Goal: Transaction & Acquisition: Purchase product/service

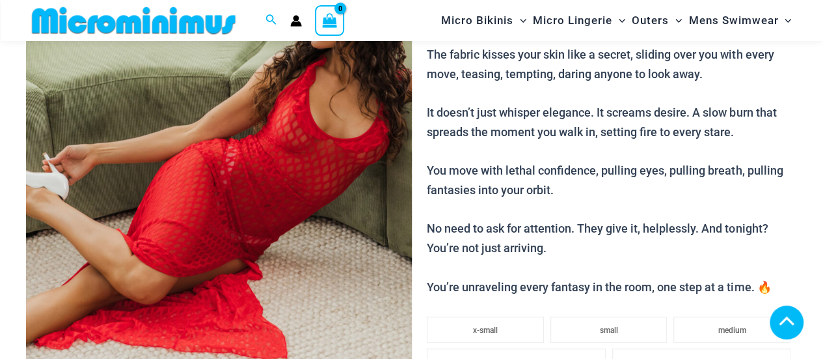
scroll to position [430, 0]
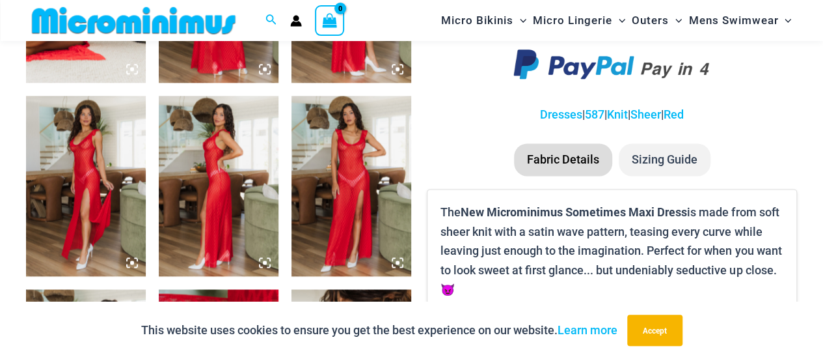
scroll to position [836, 0]
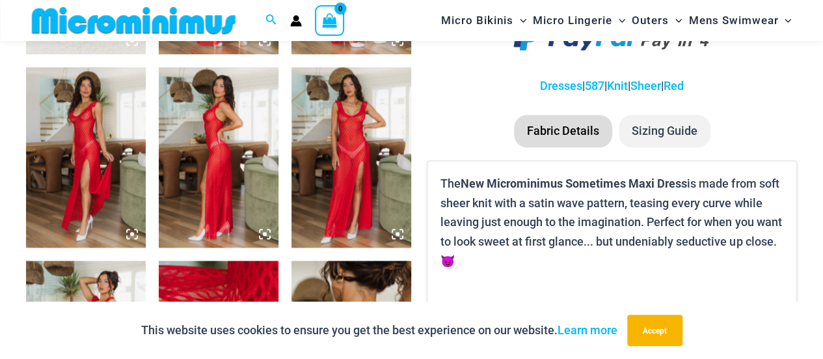
click at [98, 156] on img at bounding box center [86, 157] width 120 height 180
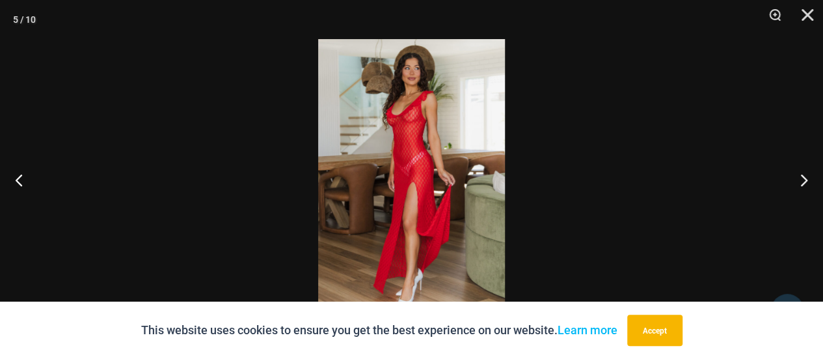
click at [420, 170] on img at bounding box center [411, 179] width 187 height 280
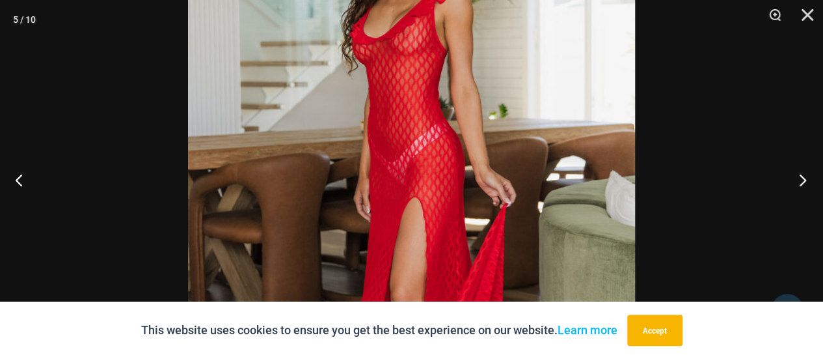
click at [795, 182] on button "Next" at bounding box center [798, 179] width 49 height 65
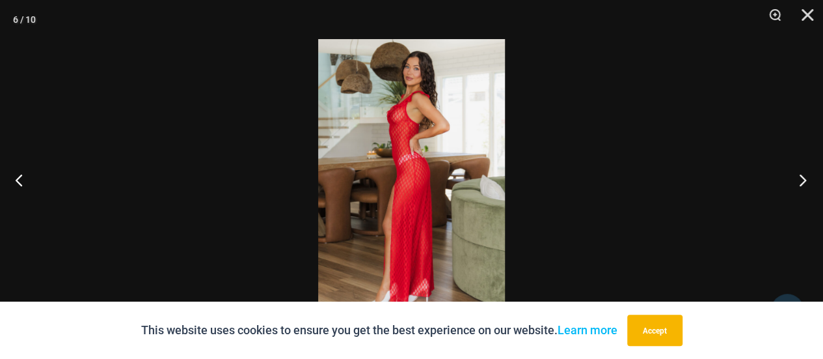
click at [796, 180] on button "Next" at bounding box center [798, 179] width 49 height 65
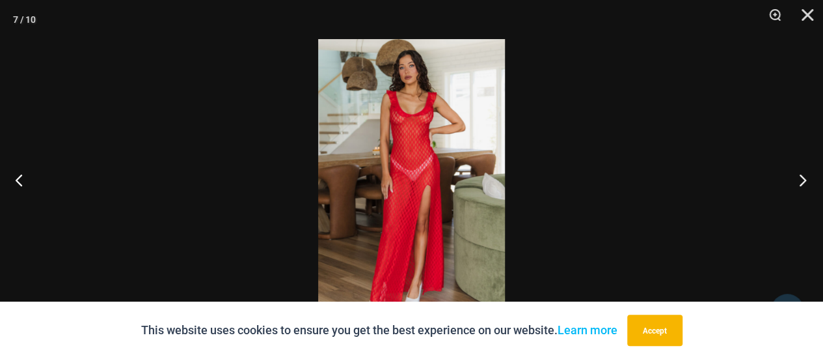
click at [796, 180] on button "Next" at bounding box center [798, 179] width 49 height 65
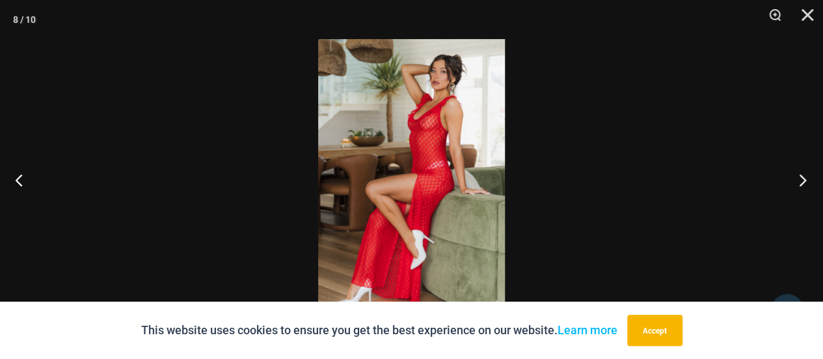
click at [796, 180] on button "Next" at bounding box center [798, 179] width 49 height 65
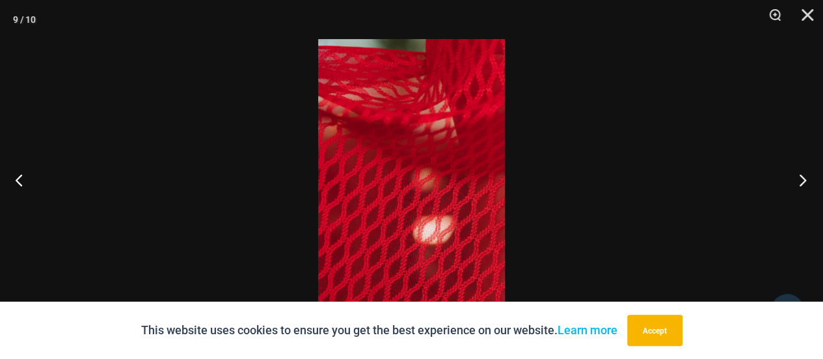
click at [796, 180] on button "Next" at bounding box center [798, 179] width 49 height 65
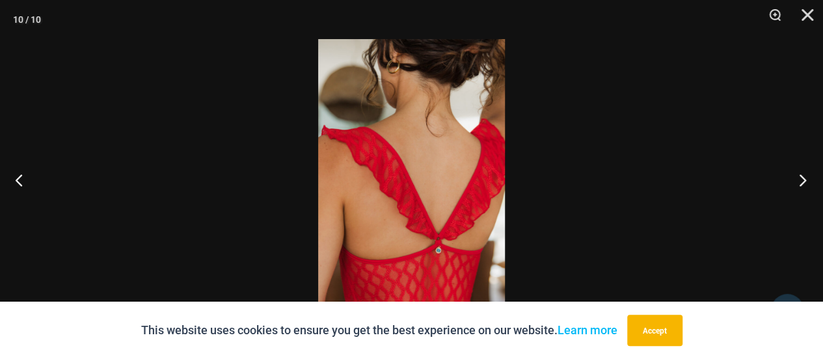
click at [796, 180] on button "Next" at bounding box center [798, 179] width 49 height 65
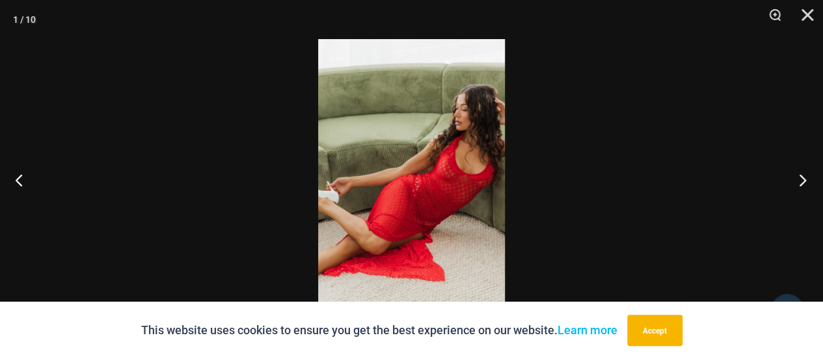
click at [796, 180] on button "Next" at bounding box center [798, 179] width 49 height 65
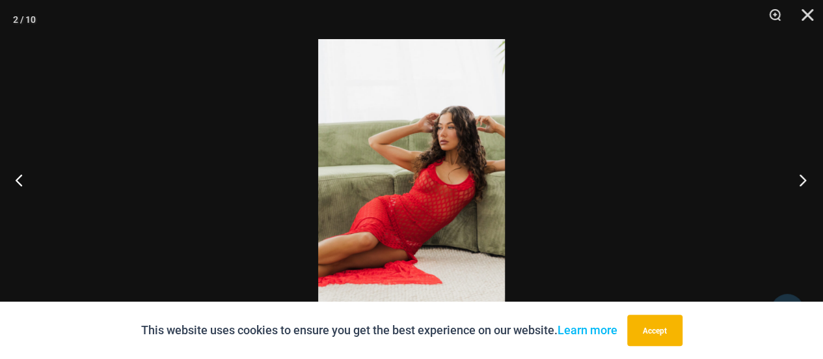
click at [796, 180] on button "Next" at bounding box center [798, 179] width 49 height 65
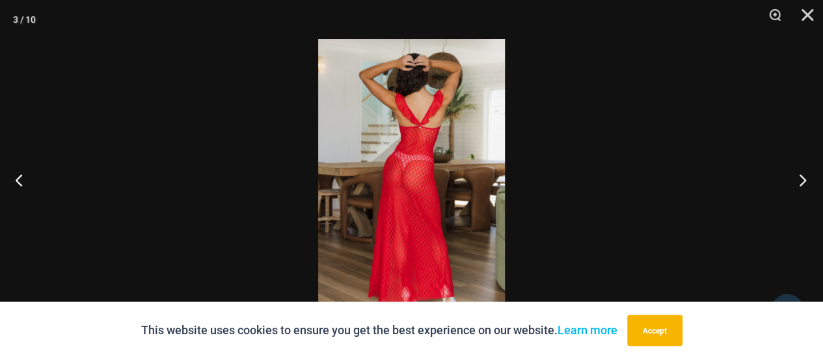
click at [796, 180] on button "Next" at bounding box center [798, 179] width 49 height 65
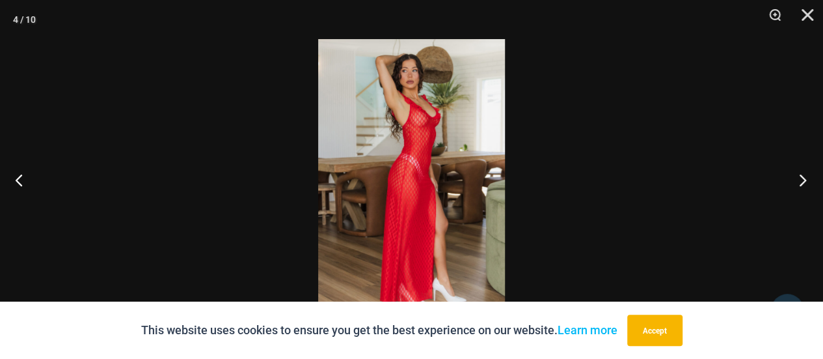
click at [796, 180] on button "Next" at bounding box center [798, 179] width 49 height 65
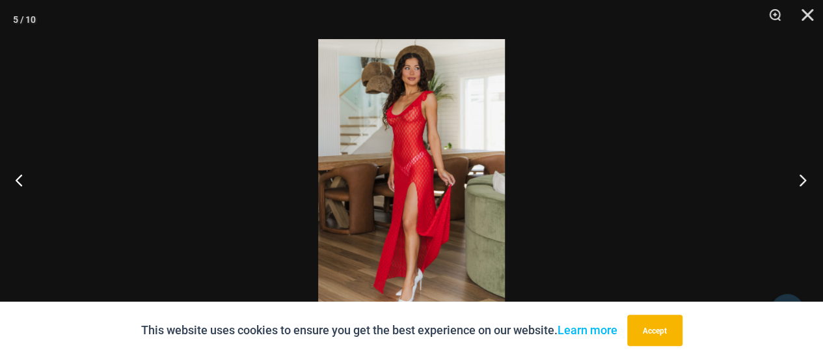
click at [796, 180] on button "Next" at bounding box center [798, 179] width 49 height 65
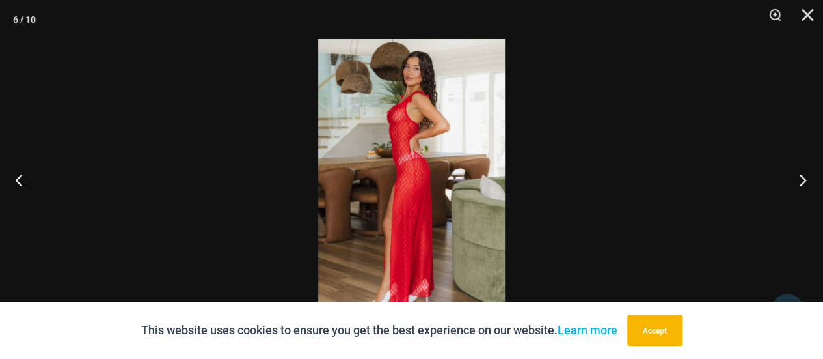
click at [796, 180] on button "Next" at bounding box center [798, 179] width 49 height 65
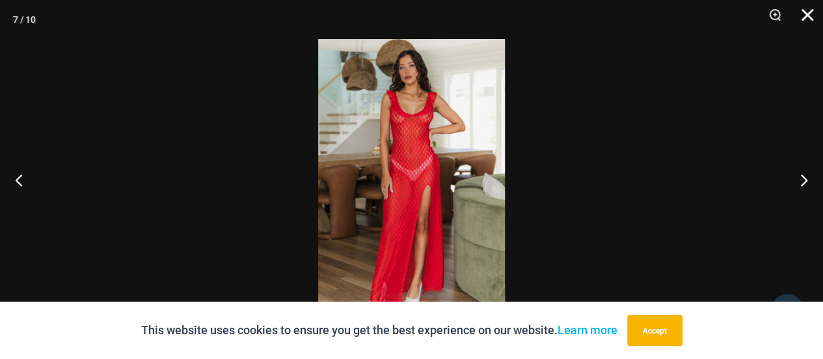
click at [804, 20] on button "Close" at bounding box center [803, 19] width 33 height 39
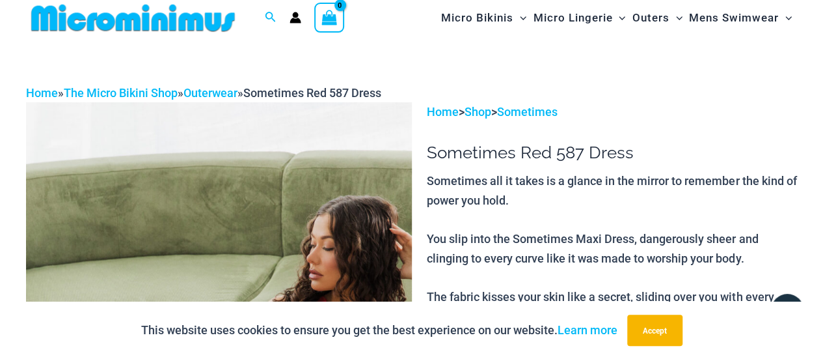
scroll to position [0, 0]
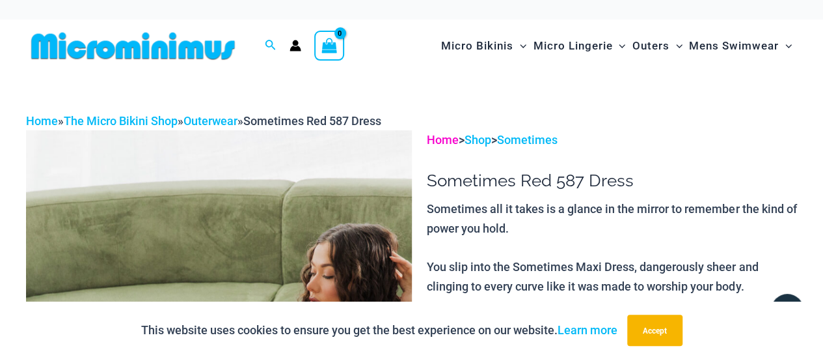
click at [442, 136] on link "Home" at bounding box center [443, 140] width 32 height 14
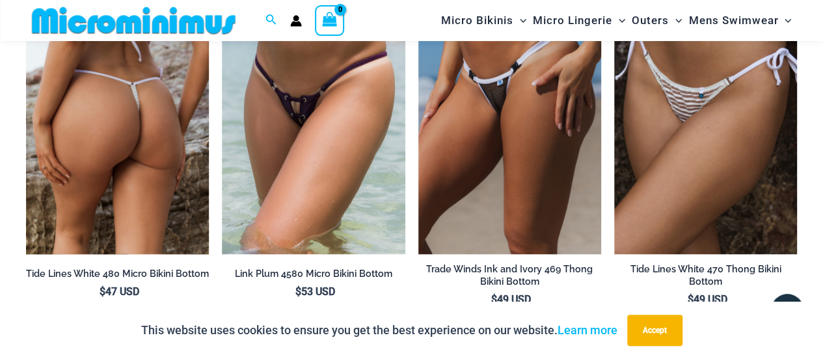
scroll to position [3244, 0]
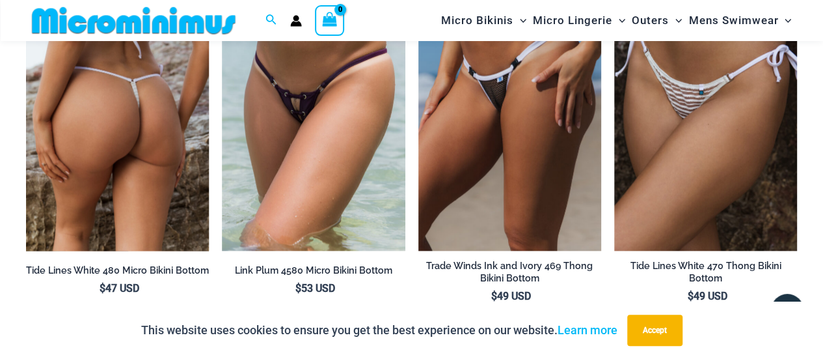
click at [145, 107] on img at bounding box center [117, 113] width 183 height 275
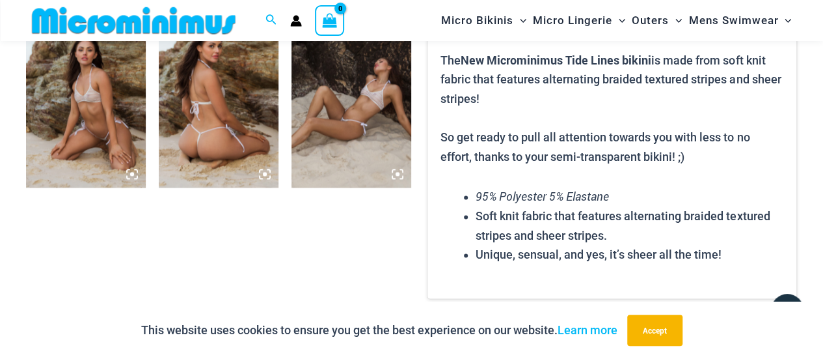
scroll to position [769, 0]
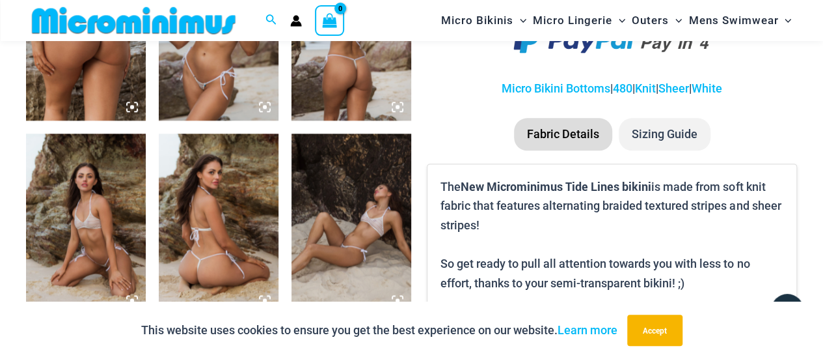
click at [100, 192] on img at bounding box center [86, 223] width 120 height 180
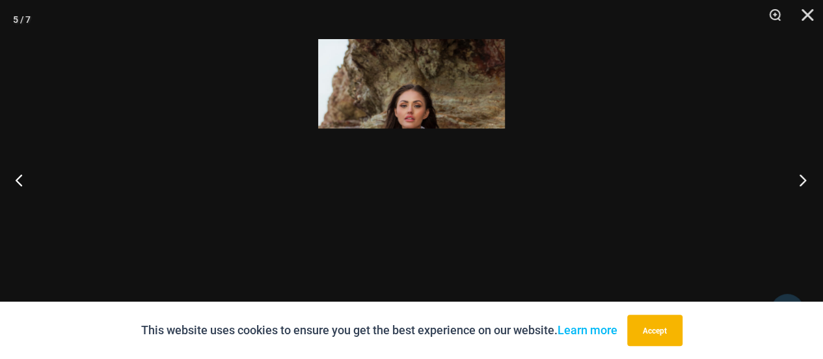
click at [804, 176] on button "Next" at bounding box center [798, 179] width 49 height 65
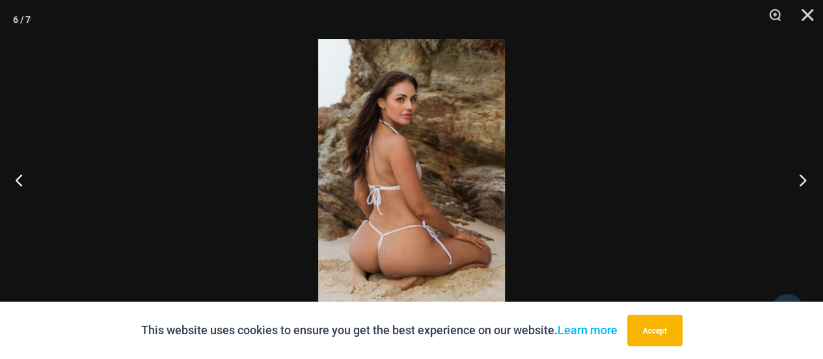
click at [802, 176] on button "Next" at bounding box center [798, 179] width 49 height 65
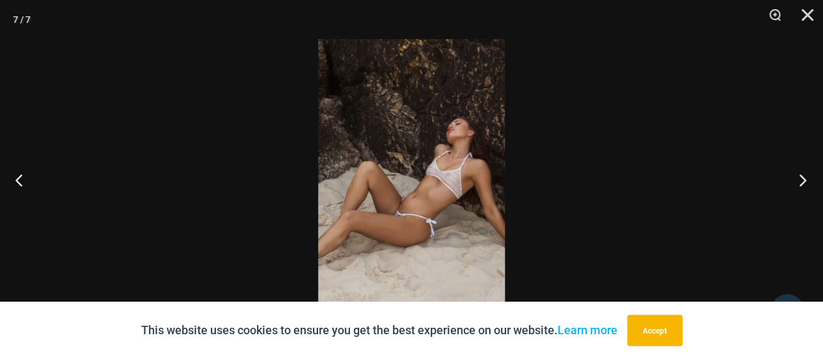
click at [802, 176] on button "Next" at bounding box center [798, 179] width 49 height 65
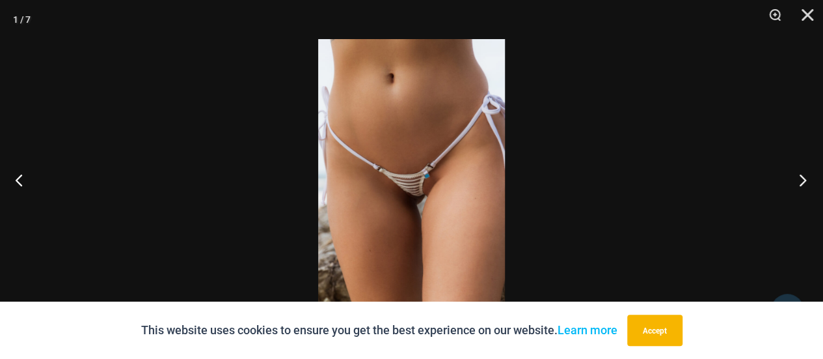
click at [802, 176] on button "Next" at bounding box center [798, 179] width 49 height 65
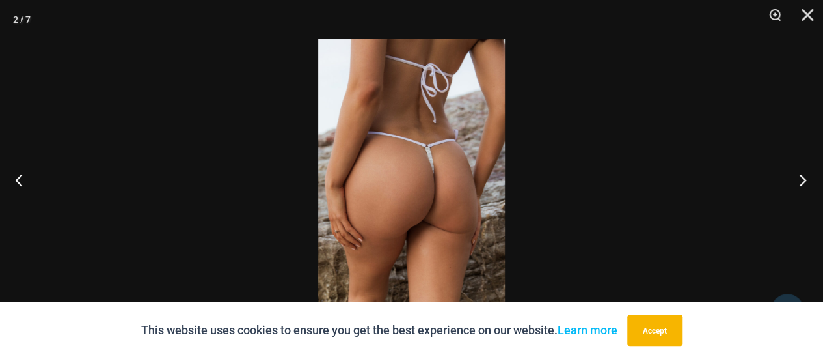
click at [802, 176] on button "Next" at bounding box center [798, 179] width 49 height 65
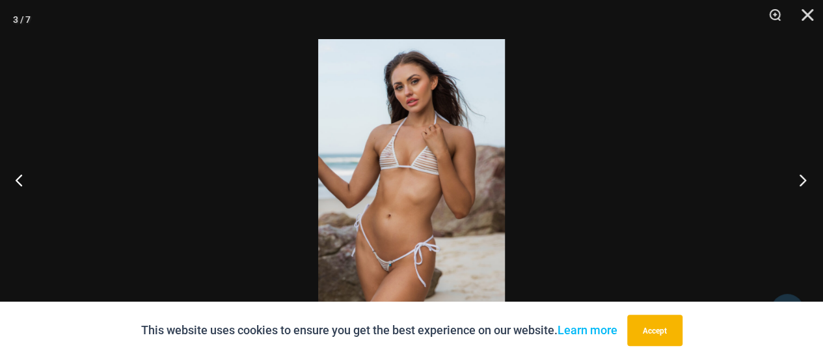
click at [802, 176] on button "Next" at bounding box center [798, 179] width 49 height 65
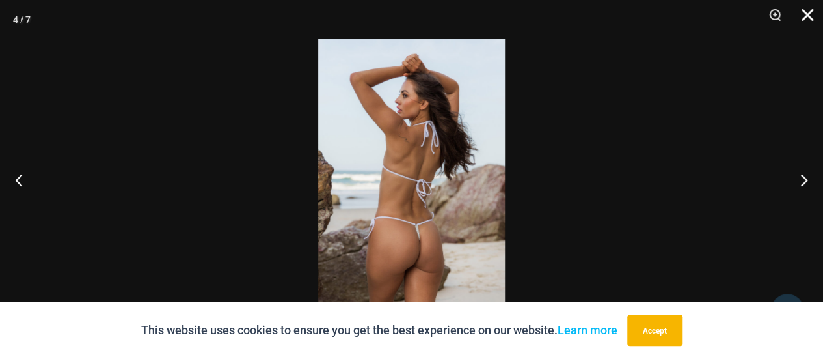
click at [811, 8] on button "Close" at bounding box center [803, 19] width 33 height 39
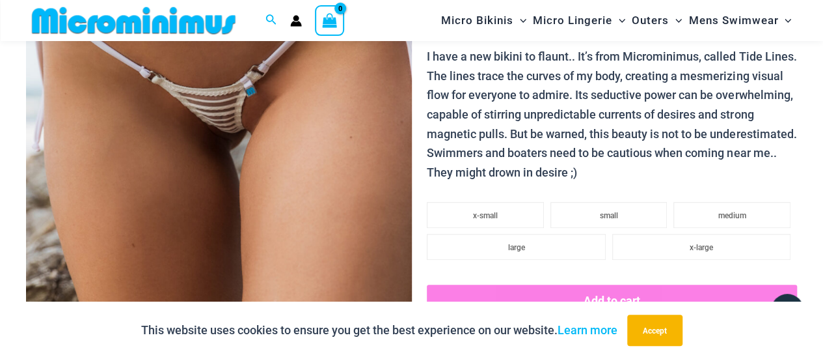
scroll to position [0, 0]
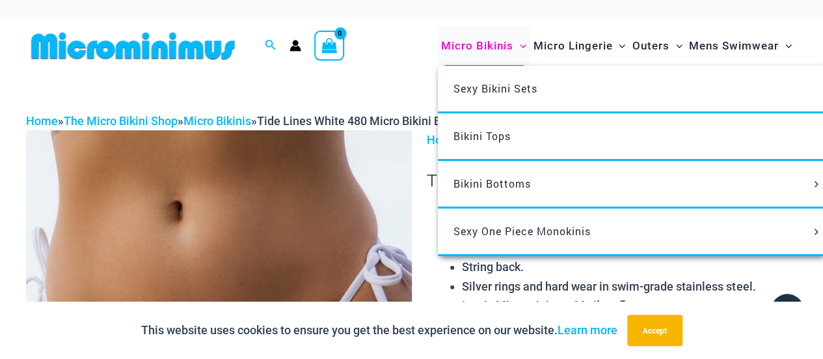
click at [491, 40] on span "Micro Bikinis" at bounding box center [477, 45] width 72 height 33
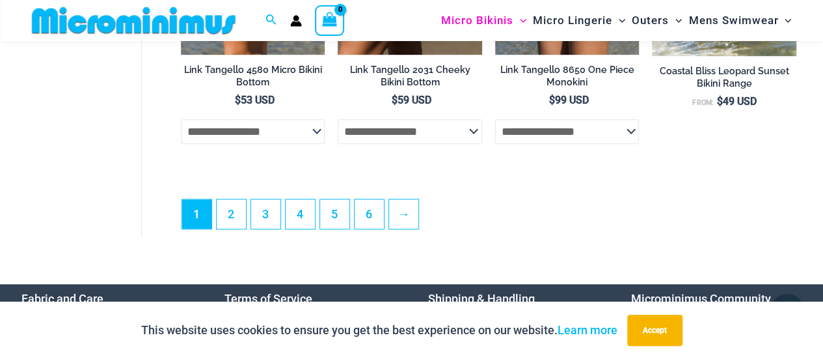
scroll to position [3199, 0]
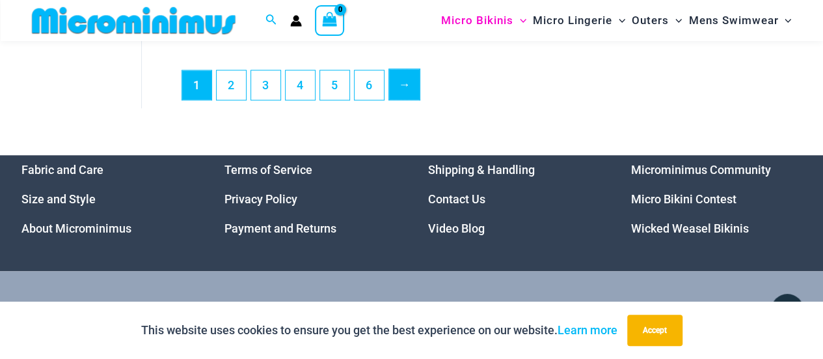
click at [403, 93] on link "→" at bounding box center [404, 84] width 31 height 31
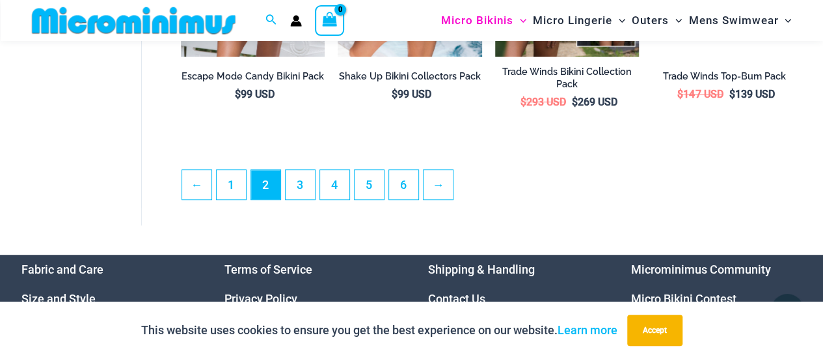
scroll to position [2791, 0]
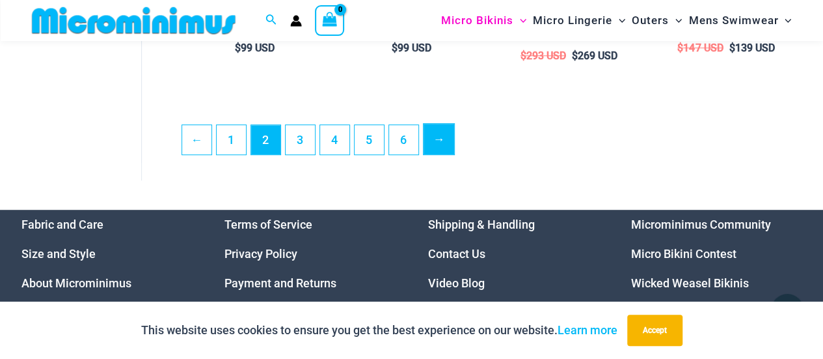
click at [435, 153] on link "→" at bounding box center [439, 139] width 31 height 31
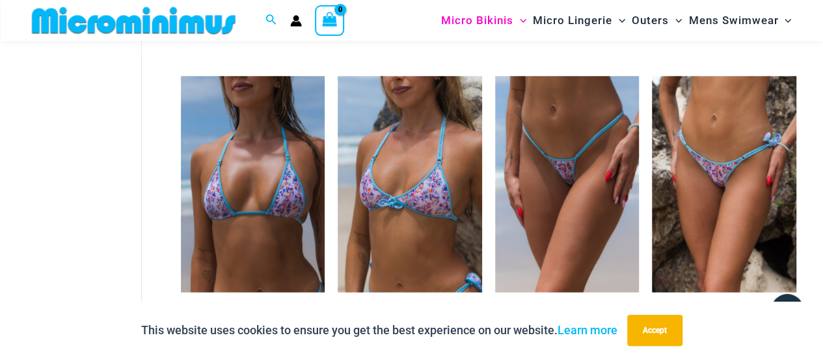
scroll to position [1811, 0]
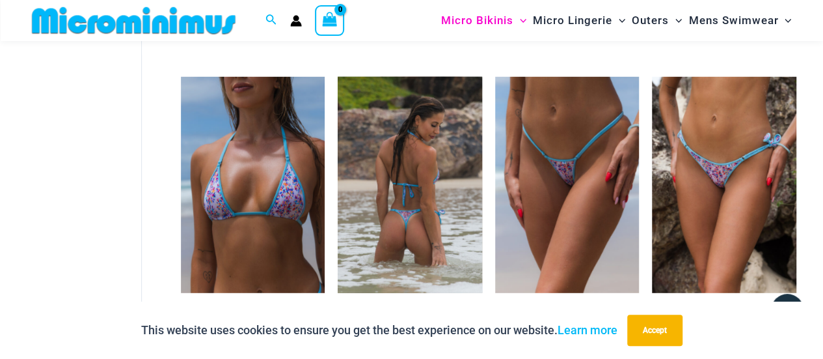
click at [450, 157] on img at bounding box center [410, 185] width 144 height 216
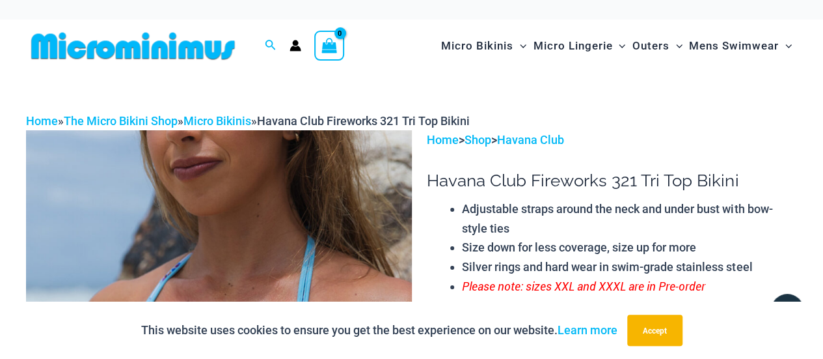
click at [163, 51] on img at bounding box center [133, 45] width 214 height 29
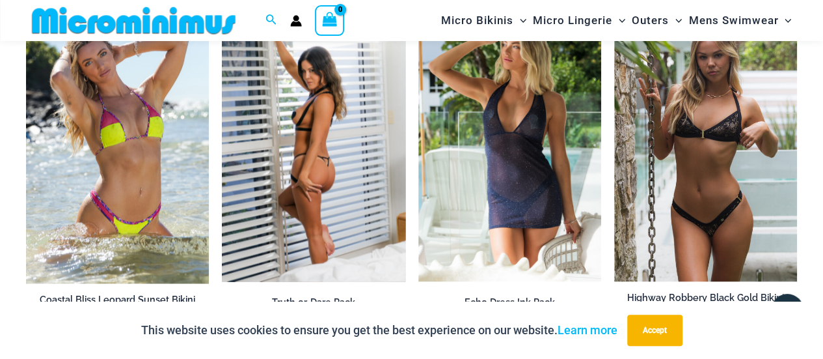
scroll to position [1030, 0]
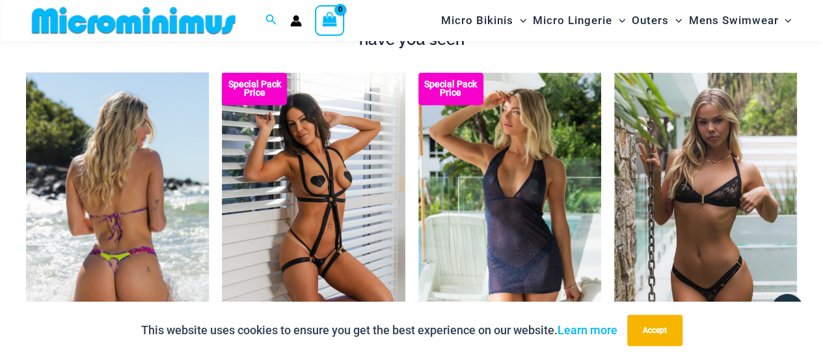
click at [161, 159] on img at bounding box center [117, 210] width 183 height 277
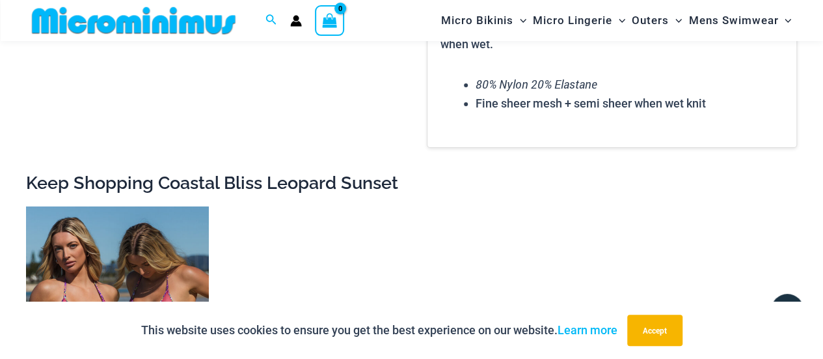
scroll to position [2082, 0]
